Goal: Transaction & Acquisition: Purchase product/service

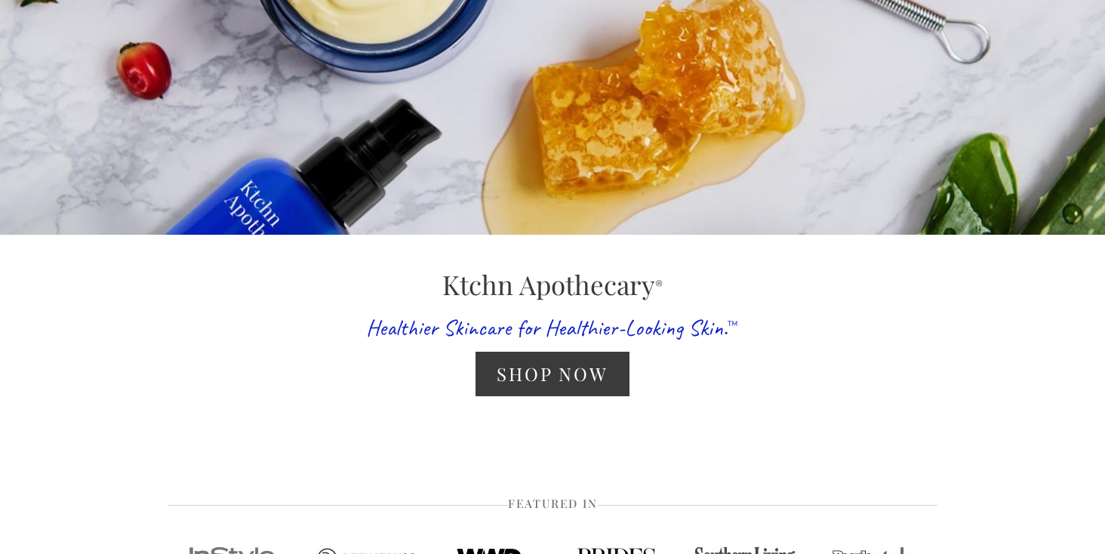
scroll to position [232, 0]
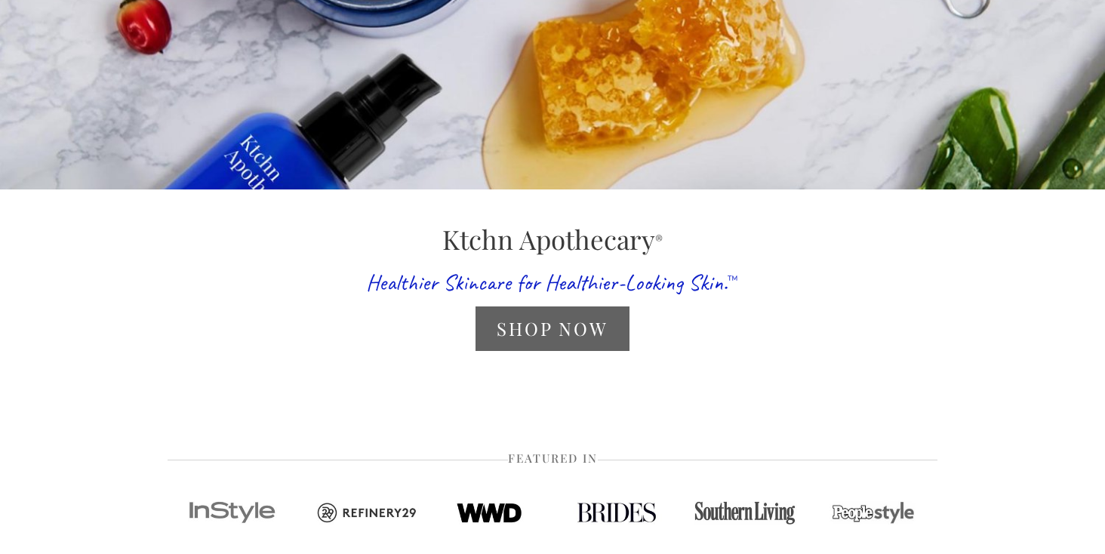
click at [514, 333] on link "Shop Now" at bounding box center [552, 329] width 153 height 45
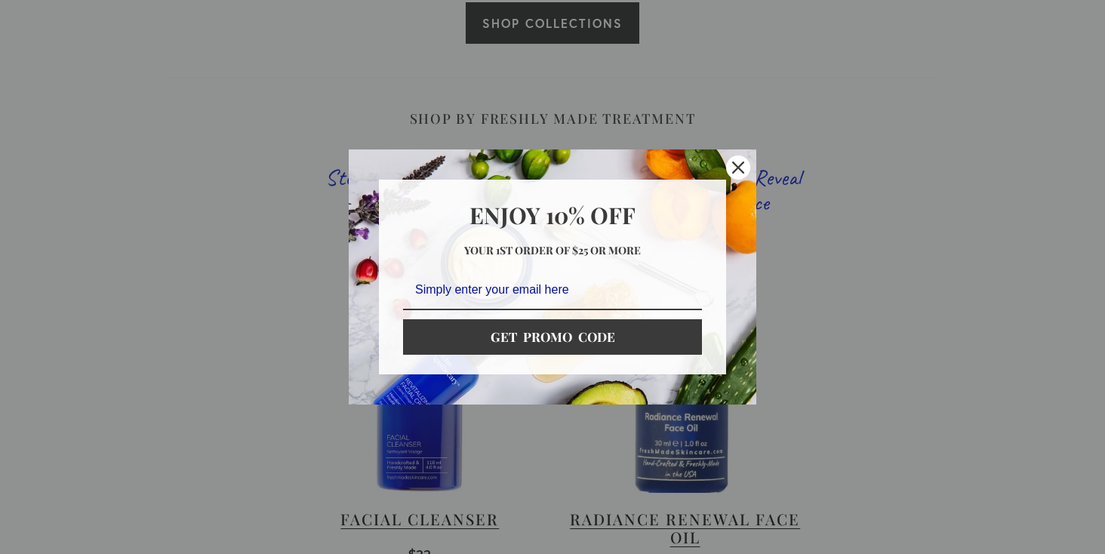
scroll to position [831, 0]
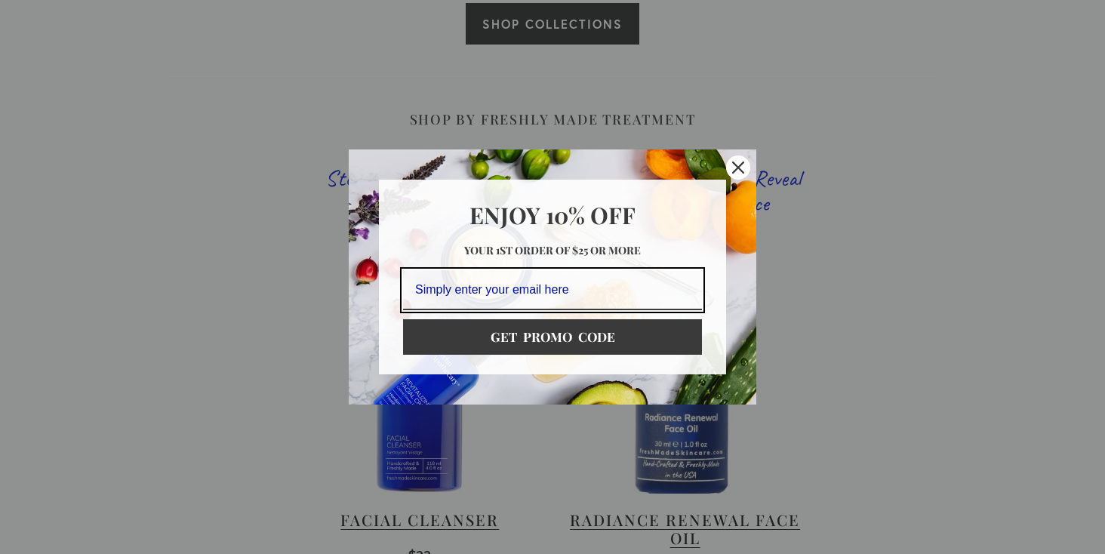
click at [526, 292] on input "Email field" at bounding box center [552, 290] width 299 height 40
type input "Maisieviolet@gmail.com"
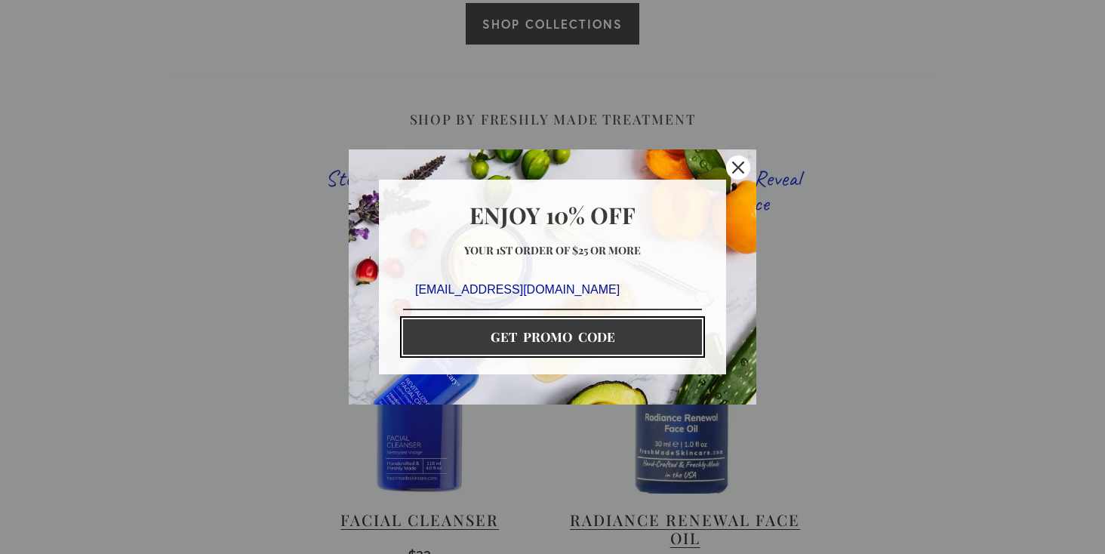
click at [562, 342] on button "GET PROMO CODE" at bounding box center [552, 336] width 299 height 35
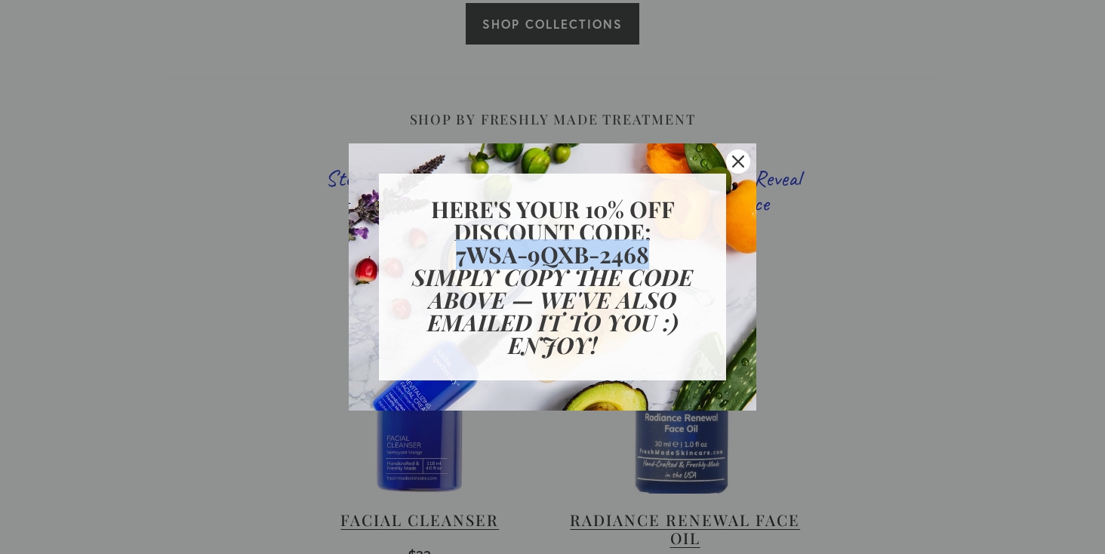
drag, startPoint x: 649, startPoint y: 254, endPoint x: 455, endPoint y: 257, distance: 194.9
click at [455, 258] on h2 "7WSA-9QXB-2468" at bounding box center [552, 254] width 299 height 23
copy strong "7WSA-9QXB-2468"
click at [483, 504] on div "Marketing offer form" at bounding box center [552, 277] width 1105 height 554
click at [740, 160] on icon "close icon" at bounding box center [738, 162] width 12 height 12
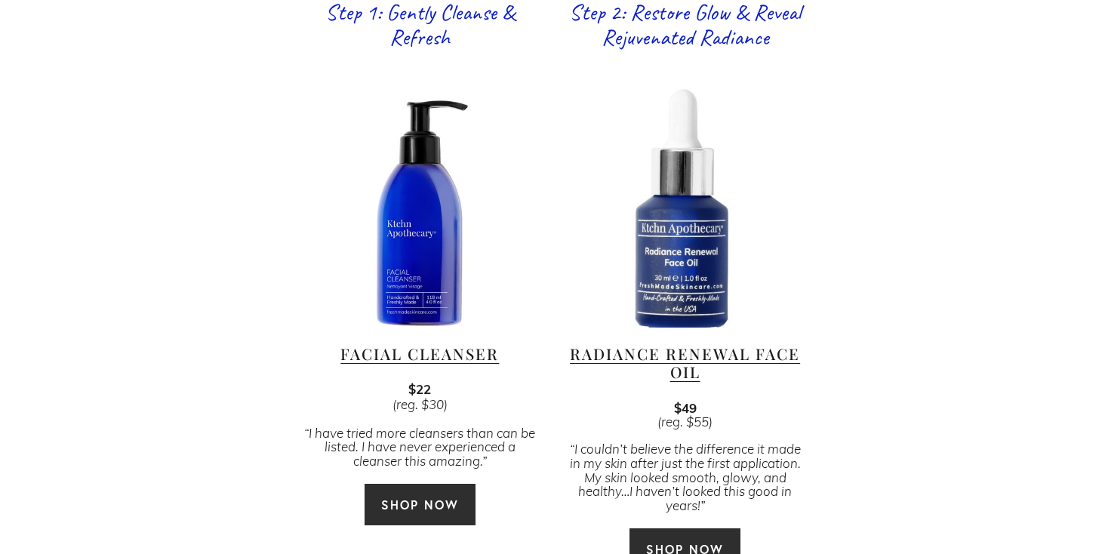
scroll to position [1001, 0]
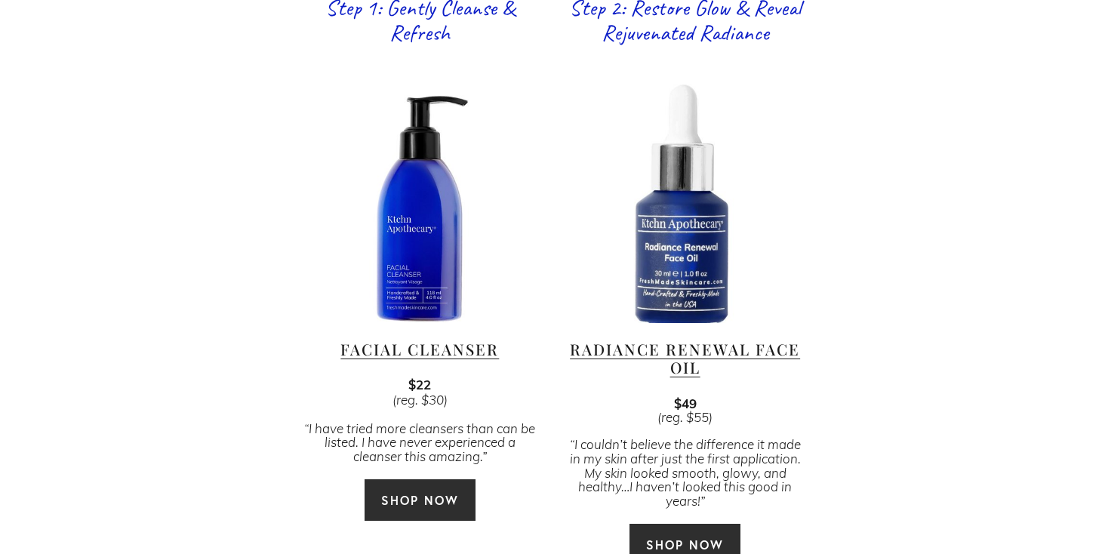
click at [420, 485] on link "SHOP NOW" at bounding box center [420, 500] width 113 height 43
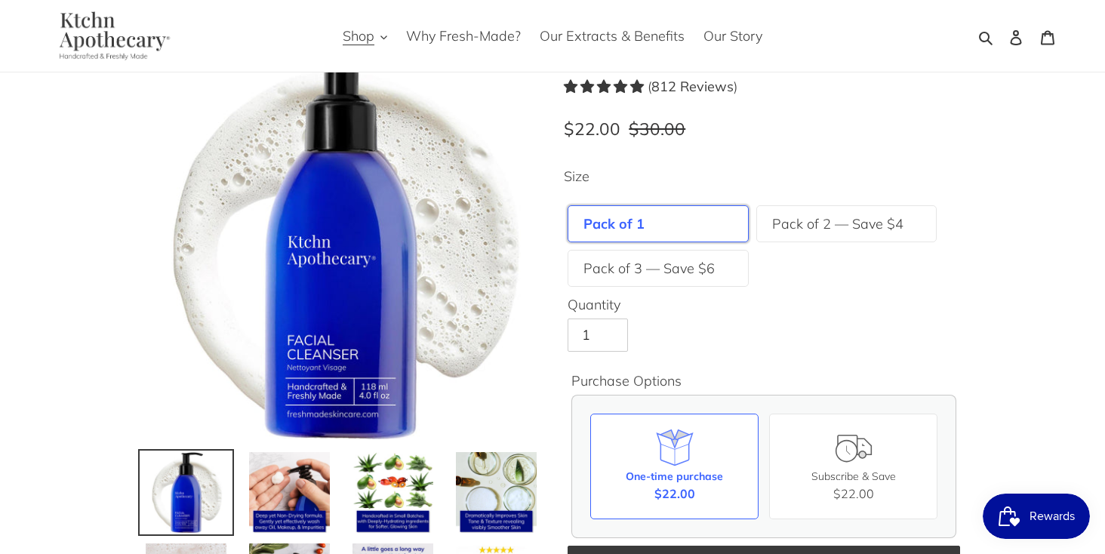
scroll to position [76, 0]
click at [834, 227] on label "Pack of 2 — Save $4" at bounding box center [837, 223] width 131 height 20
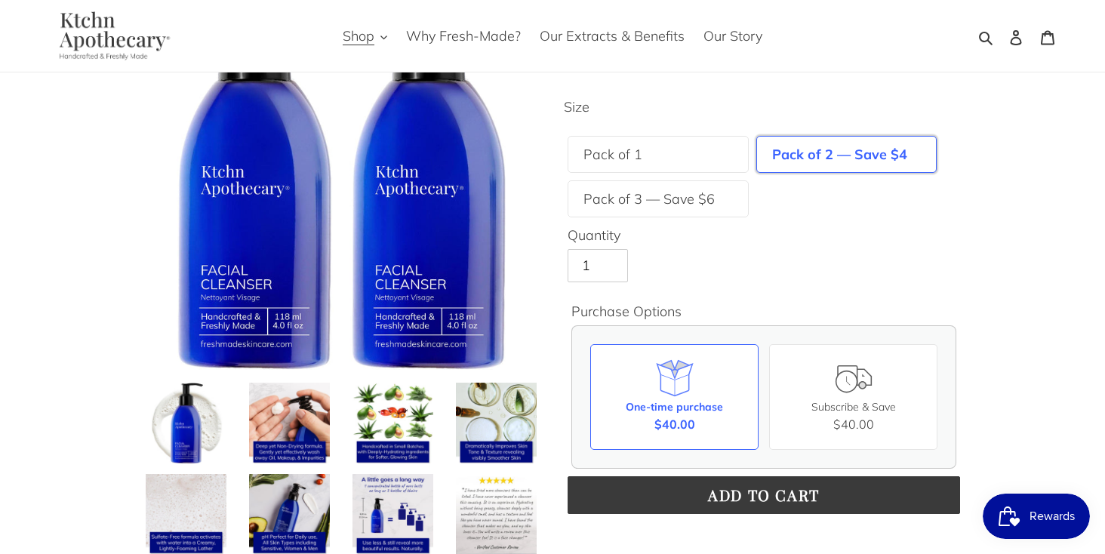
scroll to position [145, 0]
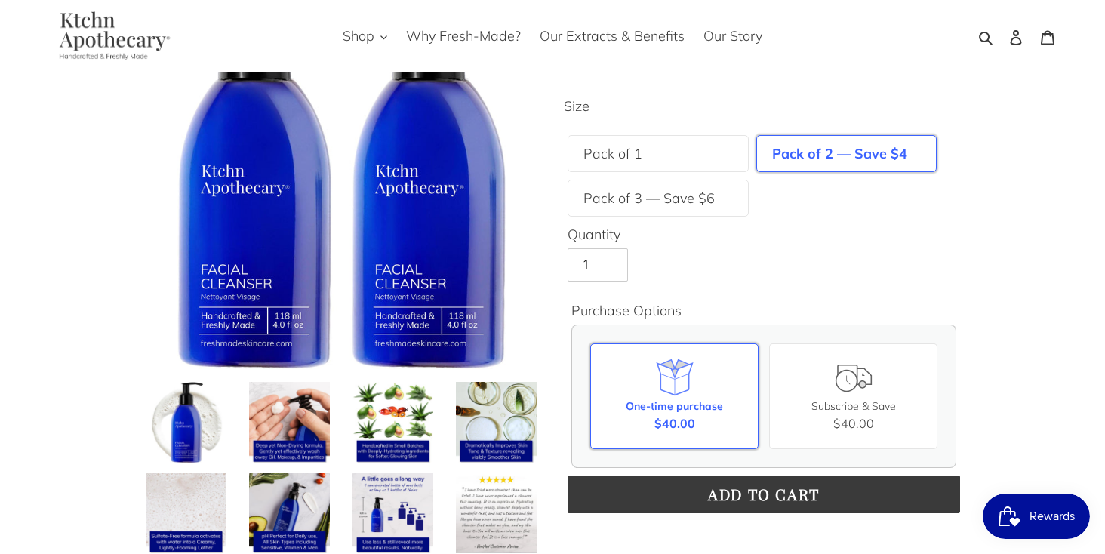
click at [687, 399] on div "One-time purchase" at bounding box center [674, 407] width 97 height 16
click at [0, 0] on input "One-time purchase $40.00" at bounding box center [0, 0] width 0 height 0
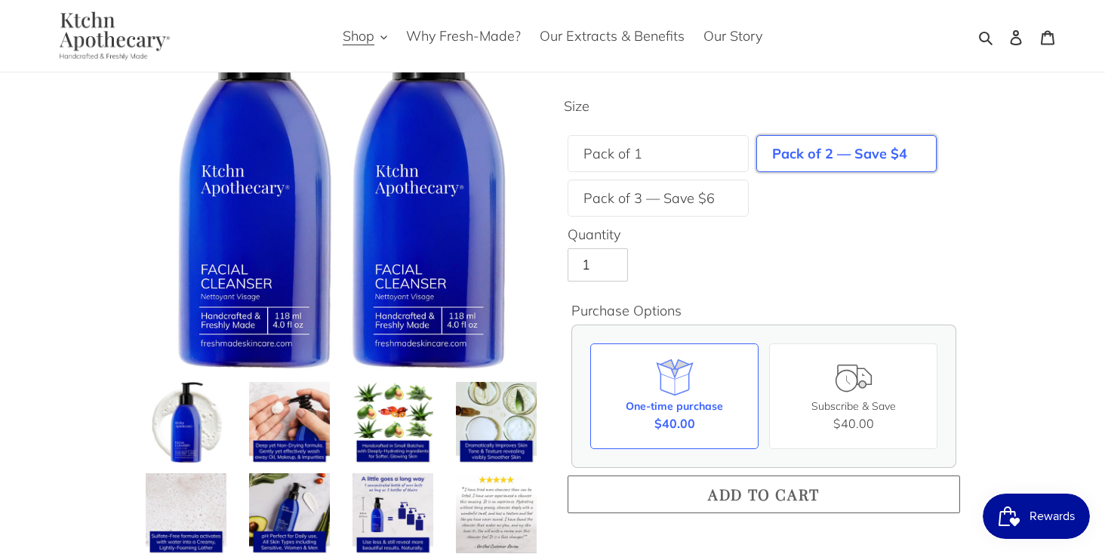
click at [723, 489] on span "Add to cart" at bounding box center [764, 494] width 112 height 20
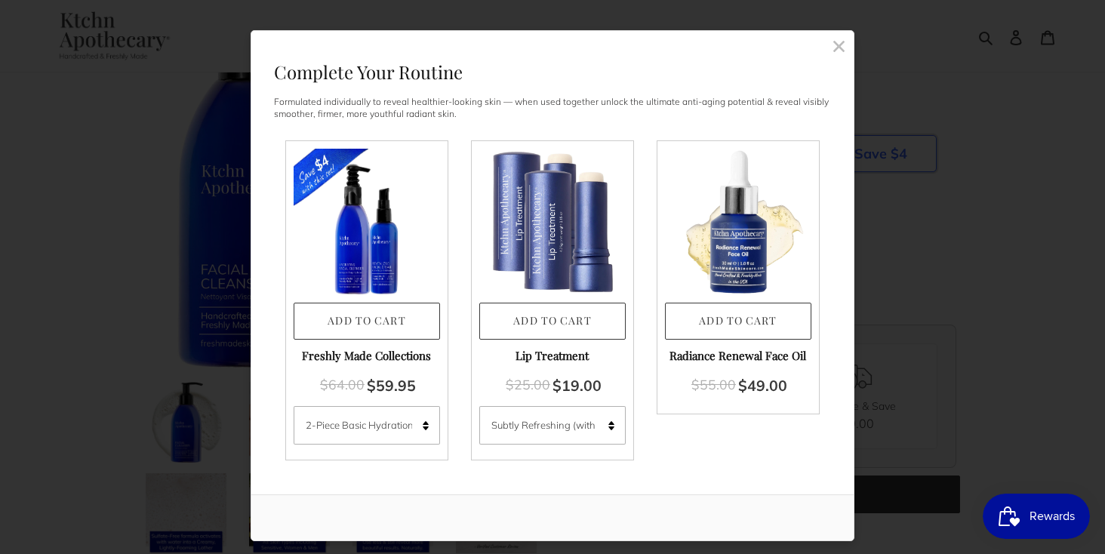
click at [842, 46] on rect at bounding box center [839, 46] width 14 height 14
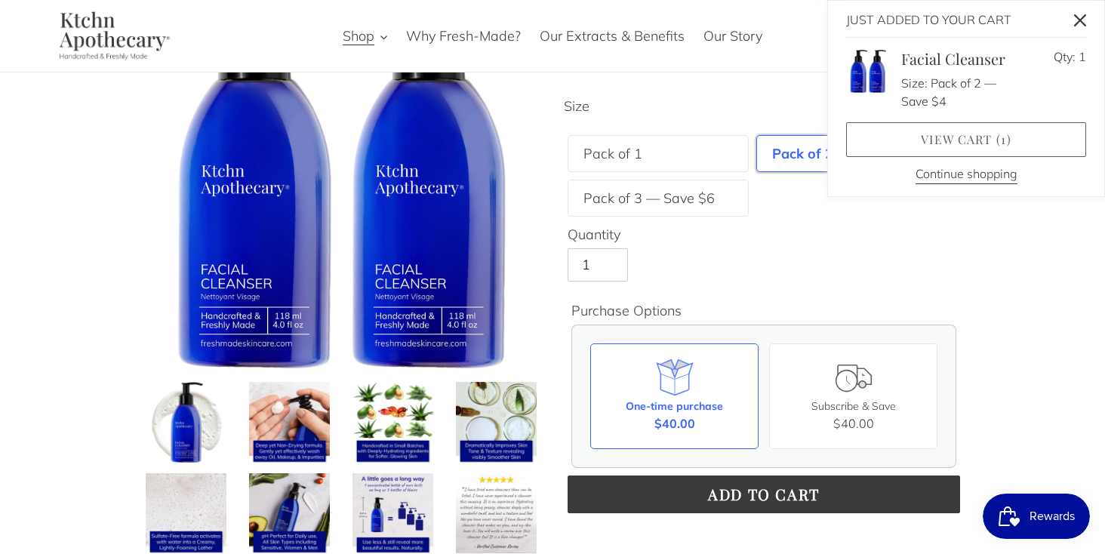
click at [915, 134] on link "View cart ( 1 )" at bounding box center [966, 139] width 240 height 35
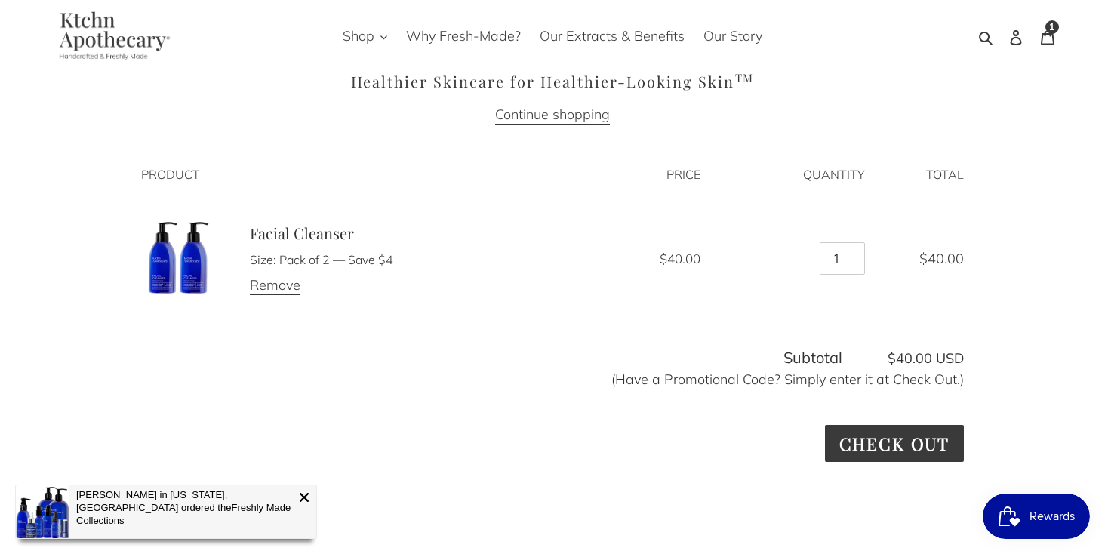
scroll to position [87, 0]
click at [873, 439] on input "Check out" at bounding box center [894, 442] width 139 height 37
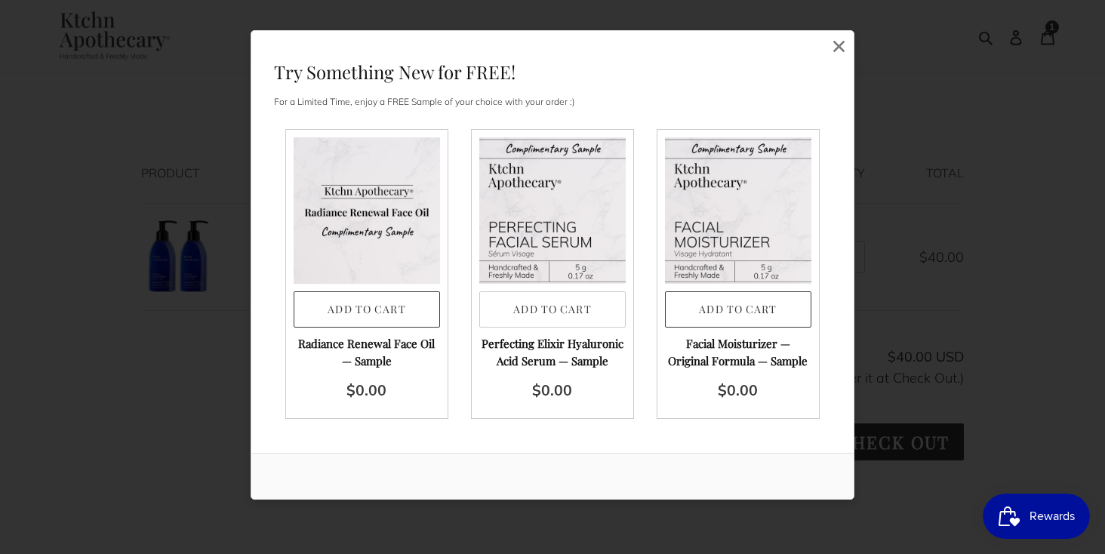
click at [569, 310] on button "Add to Cart" at bounding box center [553, 309] width 146 height 37
